Goal: Find specific page/section: Find specific page/section

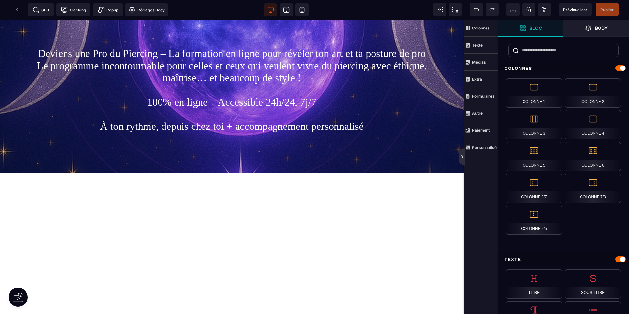
click at [461, 157] on icon at bounding box center [462, 156] width 5 height 5
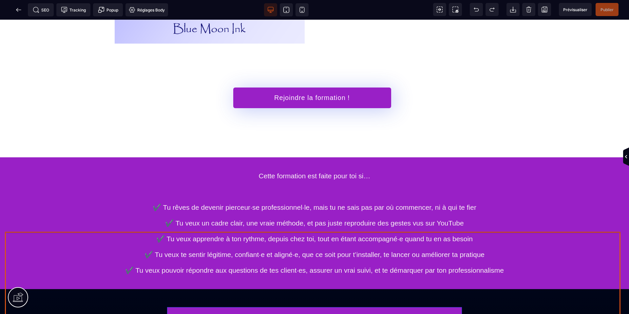
scroll to position [2913, 0]
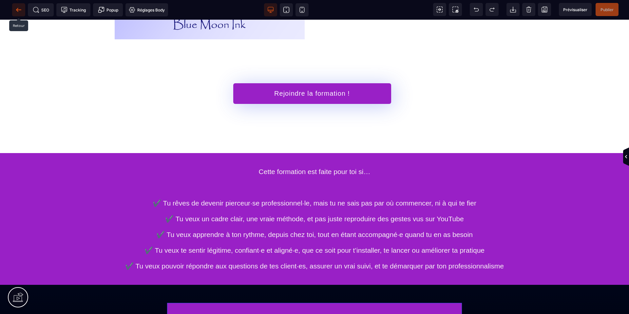
click at [19, 11] on icon at bounding box center [18, 10] width 7 height 7
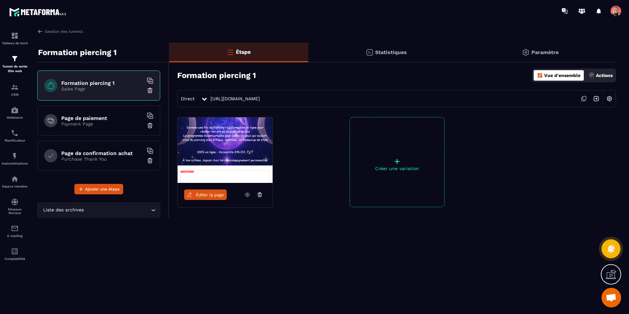
click at [74, 123] on p "Payment Page" at bounding box center [102, 123] width 82 height 5
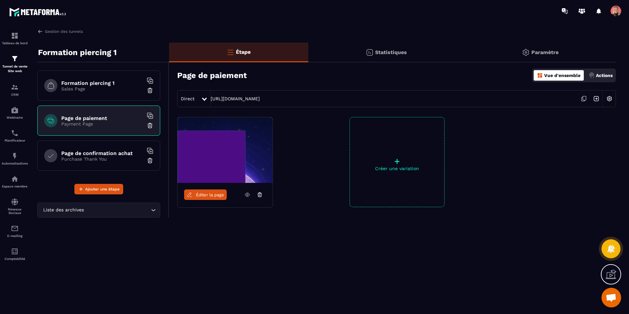
click at [211, 198] on link "Éditer la page" at bounding box center [205, 194] width 43 height 10
